Goal: Complete application form

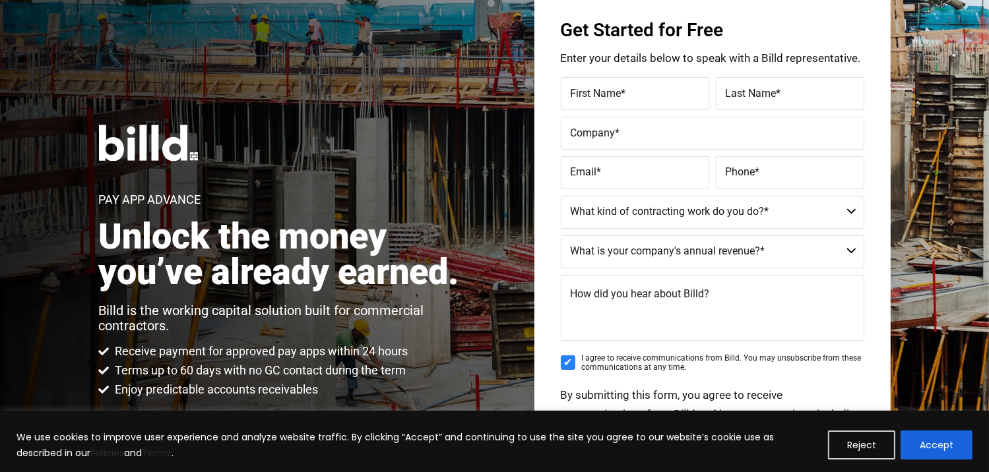
scroll to position [66, 0]
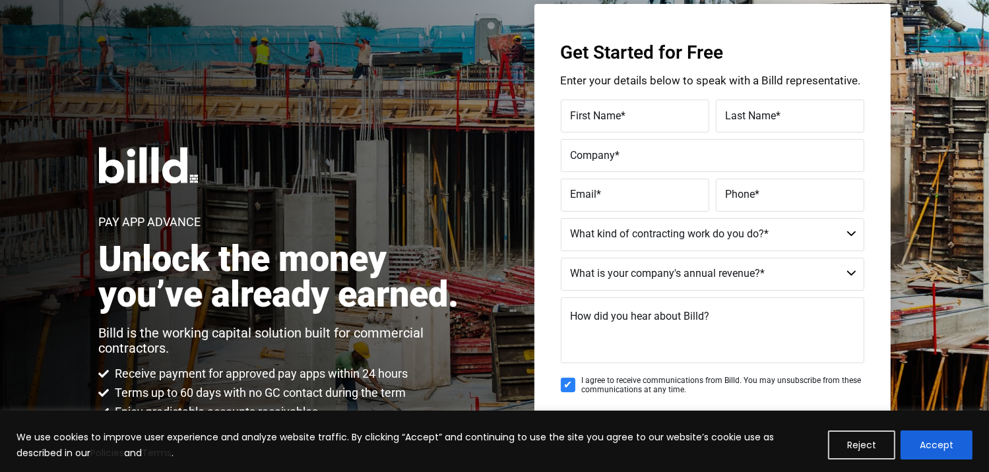
click at [606, 122] on span "First Name" at bounding box center [596, 116] width 51 height 13
click at [606, 122] on input "First Name *" at bounding box center [635, 116] width 148 height 33
type input "[PERSON_NAME]"
type input "[EMAIL_ADDRESS][DOMAIN_NAME]"
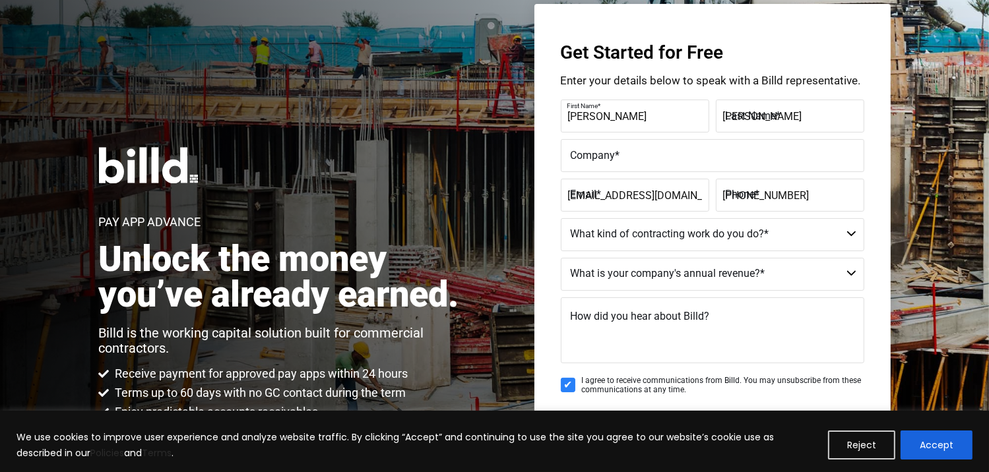
type input "[PHONE_NUMBER]"
type input "[PERSON_NAME]"
click at [623, 158] on label "Company *" at bounding box center [713, 155] width 284 height 19
click at [623, 158] on input "Company *" at bounding box center [713, 155] width 304 height 33
type input "apis mgt"
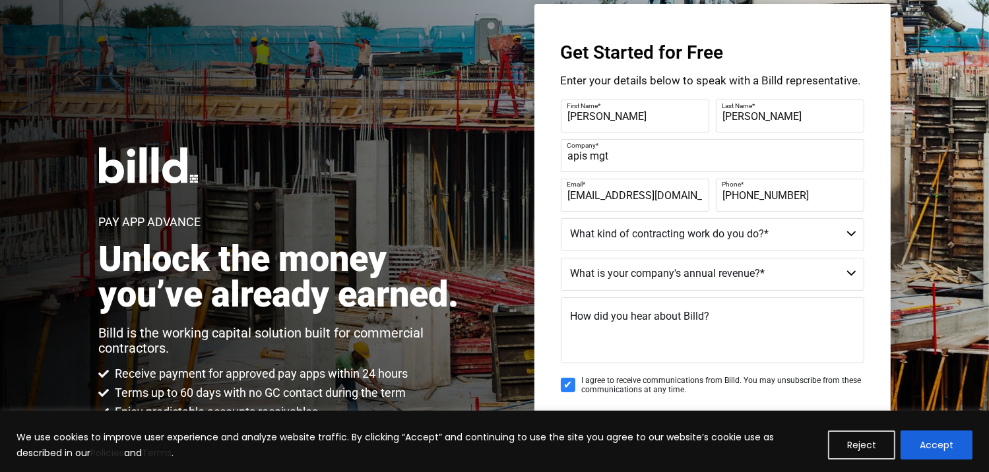
click at [676, 241] on select "Commercial Commercial and Residential Residential Not a Contractor" at bounding box center [713, 234] width 304 height 33
